Goal: Task Accomplishment & Management: Complete application form

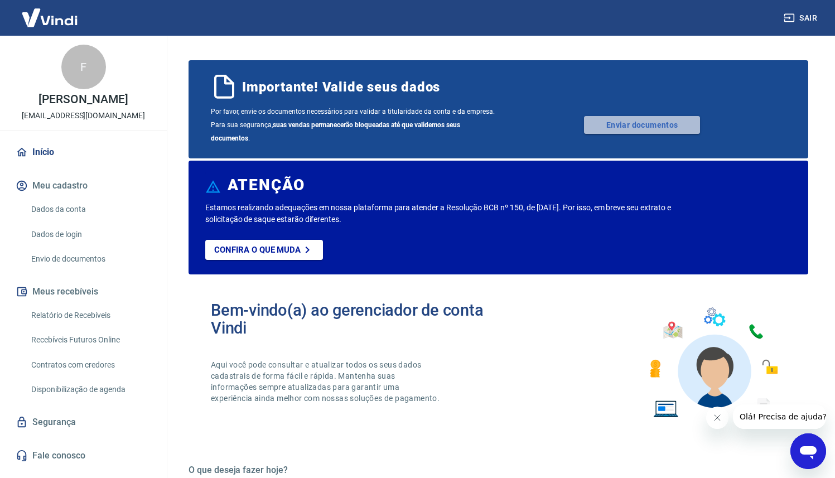
click at [602, 129] on link "Enviar documentos" at bounding box center [642, 125] width 116 height 18
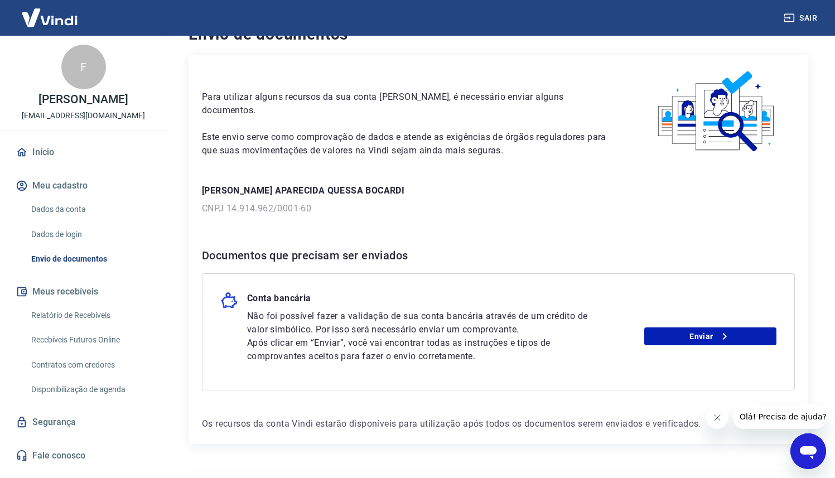
scroll to position [51, 0]
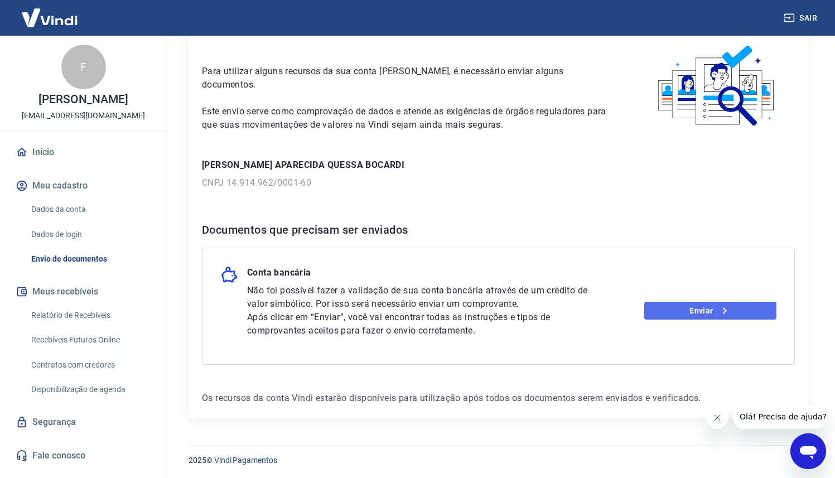
click at [686, 306] on link "Enviar" at bounding box center [710, 311] width 132 height 18
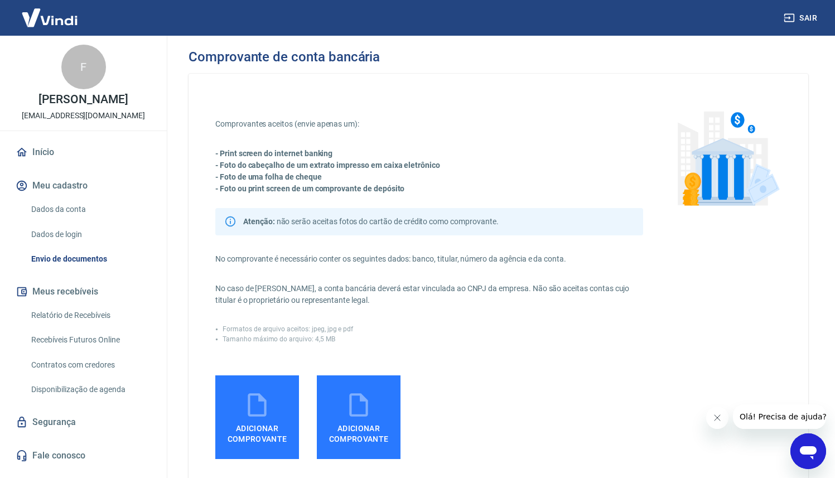
click at [281, 382] on label "Adicionar comprovante" at bounding box center [257, 417] width 84 height 84
click at [0, 0] on input "Adicionar comprovante" at bounding box center [0, 0] width 0 height 0
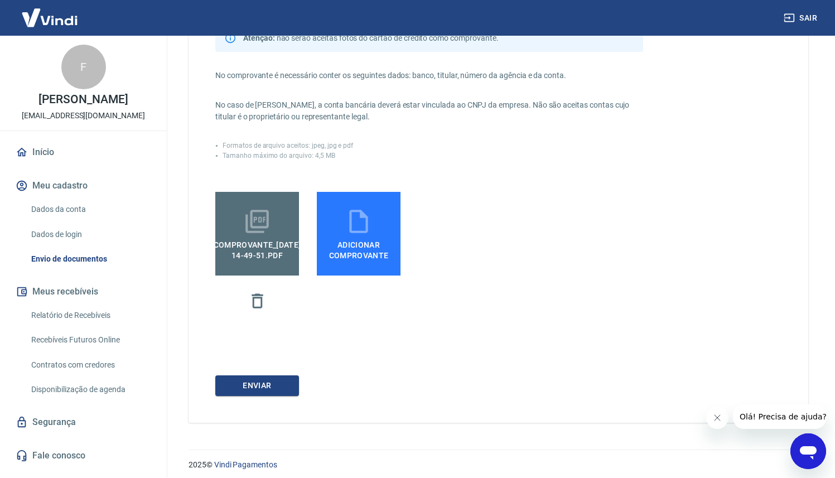
scroll to position [189, 0]
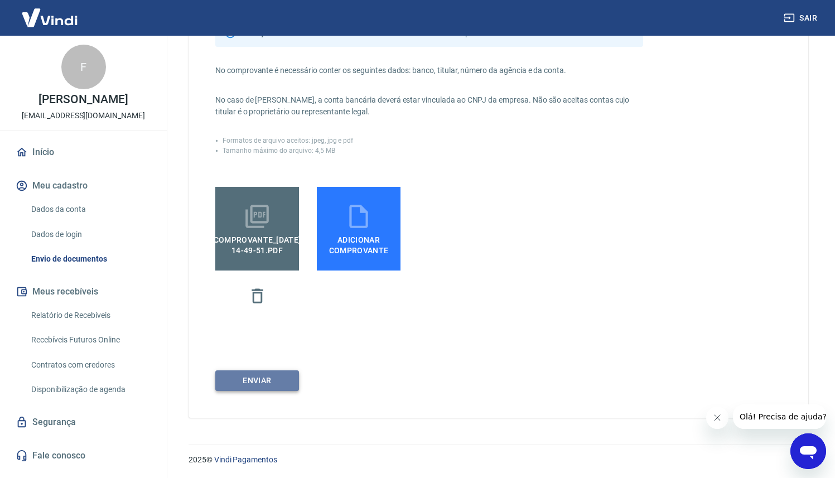
click at [290, 380] on button "ENVIAR" at bounding box center [257, 380] width 84 height 21
